Goal: Task Accomplishment & Management: Use online tool/utility

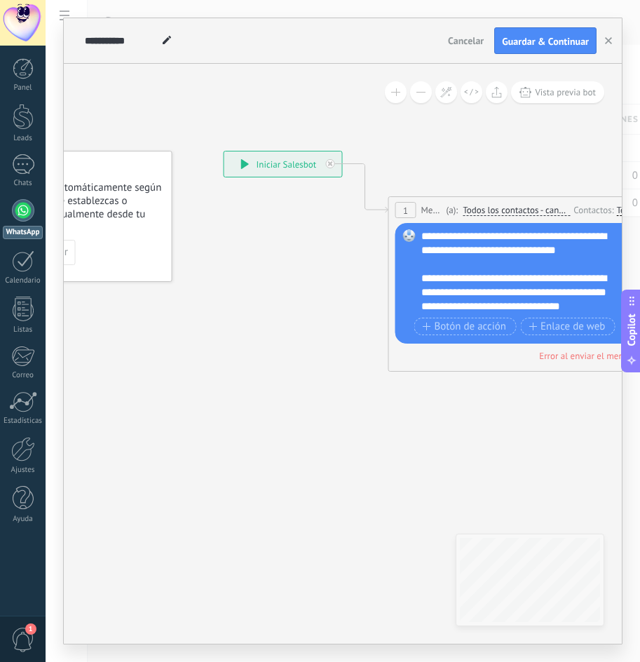
click at [61, 383] on div "**********" at bounding box center [343, 331] width 595 height 662
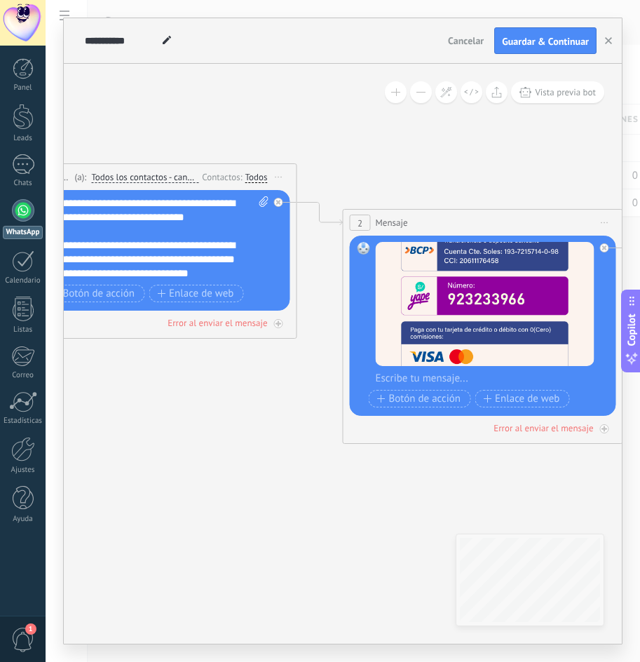
drag, startPoint x: 137, startPoint y: 400, endPoint x: 126, endPoint y: 394, distance: 13.2
click at [126, 394] on icon at bounding box center [461, 280] width 1921 height 1027
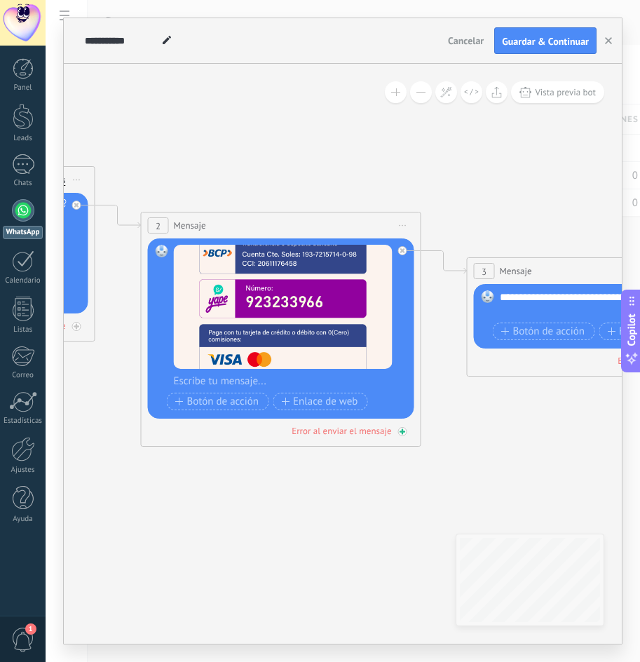
drag, startPoint x: 293, startPoint y: 466, endPoint x: 269, endPoint y: 412, distance: 59.7
click at [181, 442] on icon at bounding box center [259, 283] width 1921 height 1027
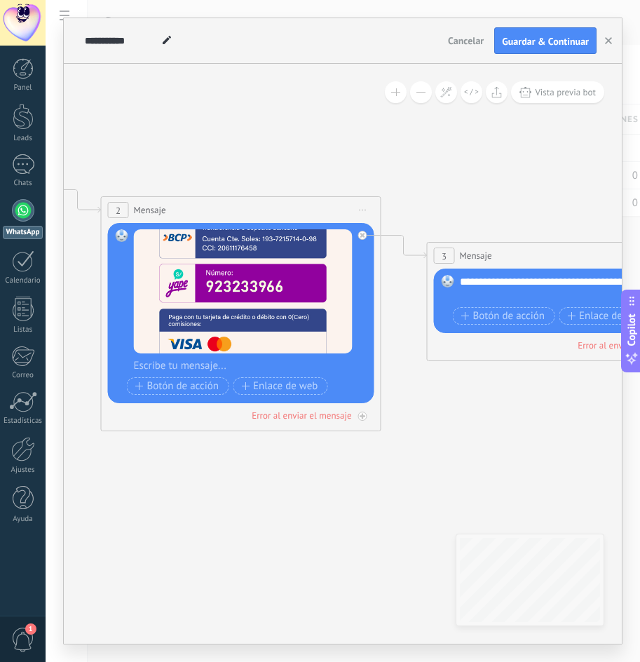
drag, startPoint x: 550, startPoint y: 421, endPoint x: 230, endPoint y: 379, distance: 322.5
click at [230, 379] on icon at bounding box center [219, 268] width 1921 height 1027
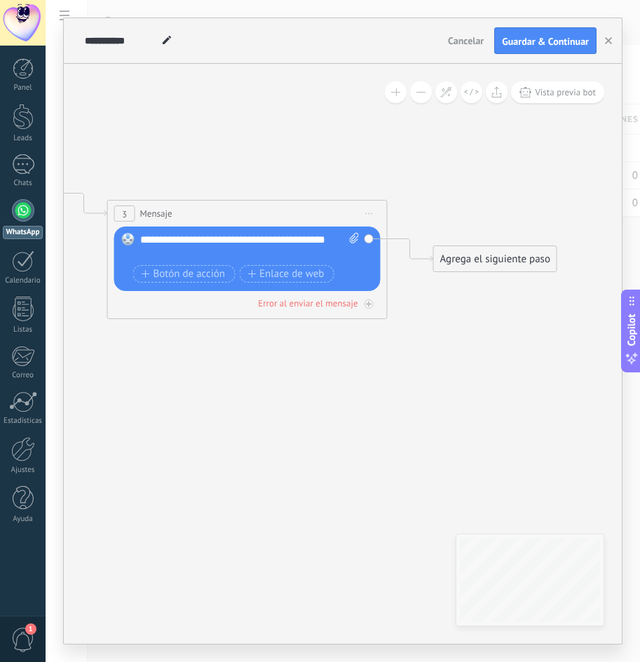
click at [482, 249] on div "Agrega el siguiente paso" at bounding box center [495, 259] width 123 height 23
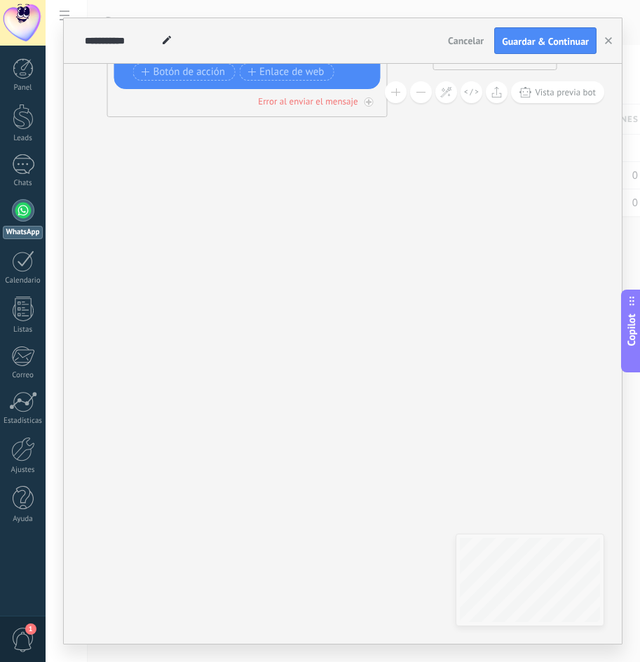
click at [633, 330] on span "Copilot" at bounding box center [632, 330] width 14 height 32
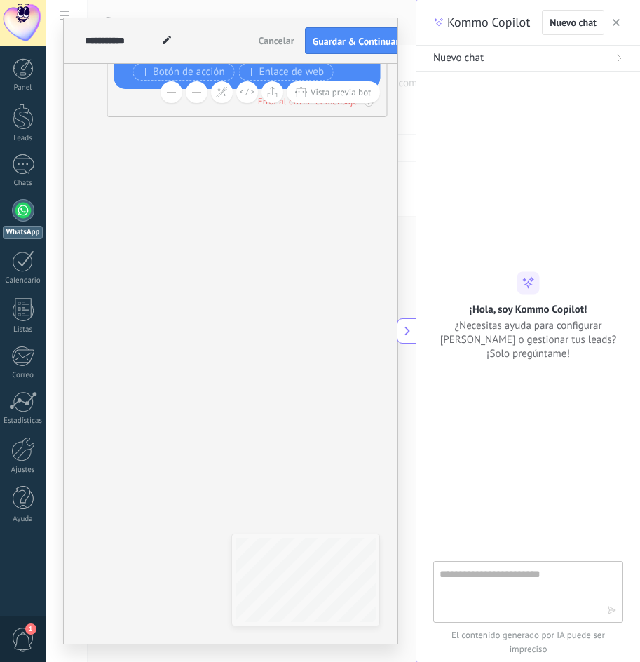
click at [612, 25] on button "button" at bounding box center [616, 22] width 14 height 17
